Goal: Register for event/course

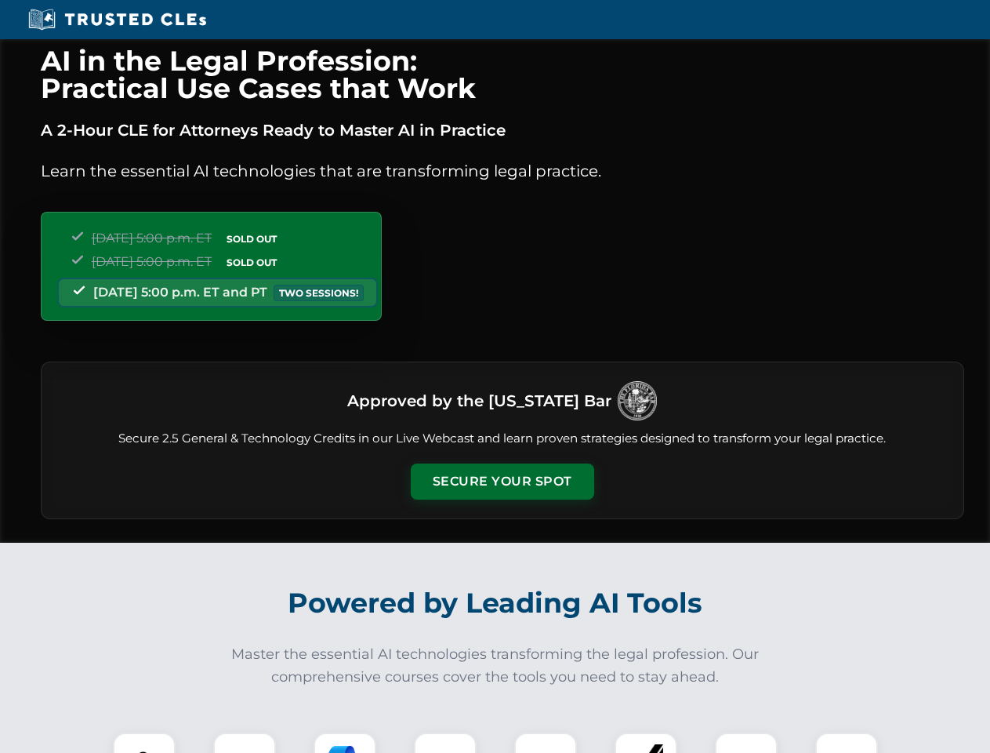
click at [502, 481] on button "Secure Your Spot" at bounding box center [502, 481] width 183 height 36
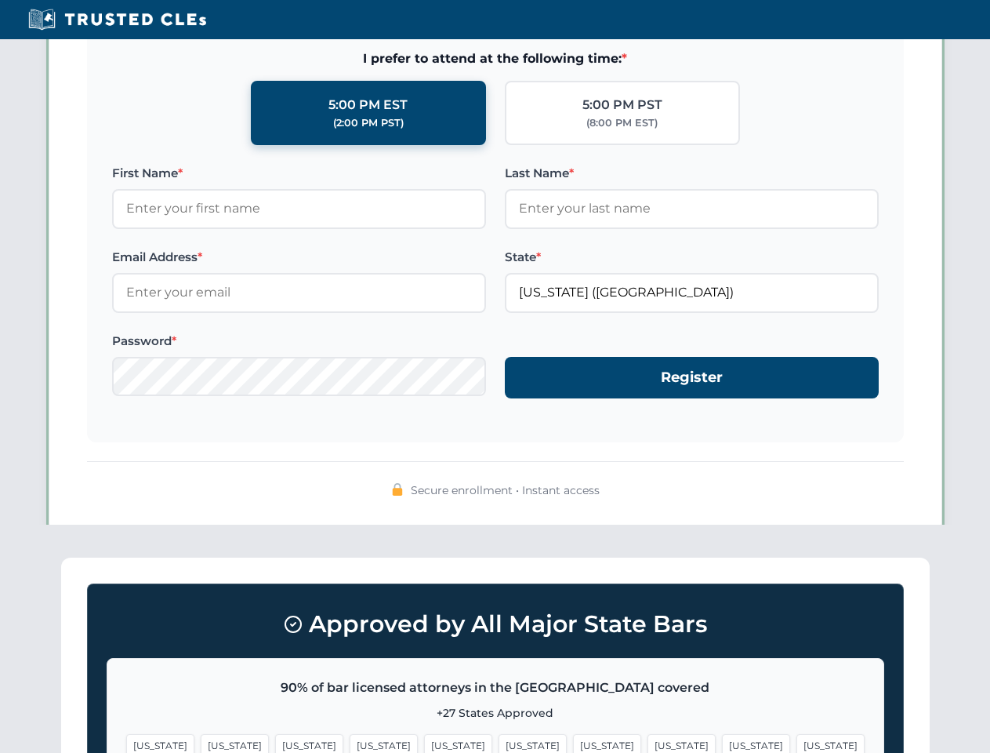
click at [499, 742] on span "[US_STATE]" at bounding box center [533, 745] width 68 height 23
click at [573, 742] on span "[US_STATE]" at bounding box center [607, 745] width 68 height 23
click at [722, 742] on span "[US_STATE]" at bounding box center [756, 745] width 68 height 23
